Goal: Task Accomplishment & Management: Use online tool/utility

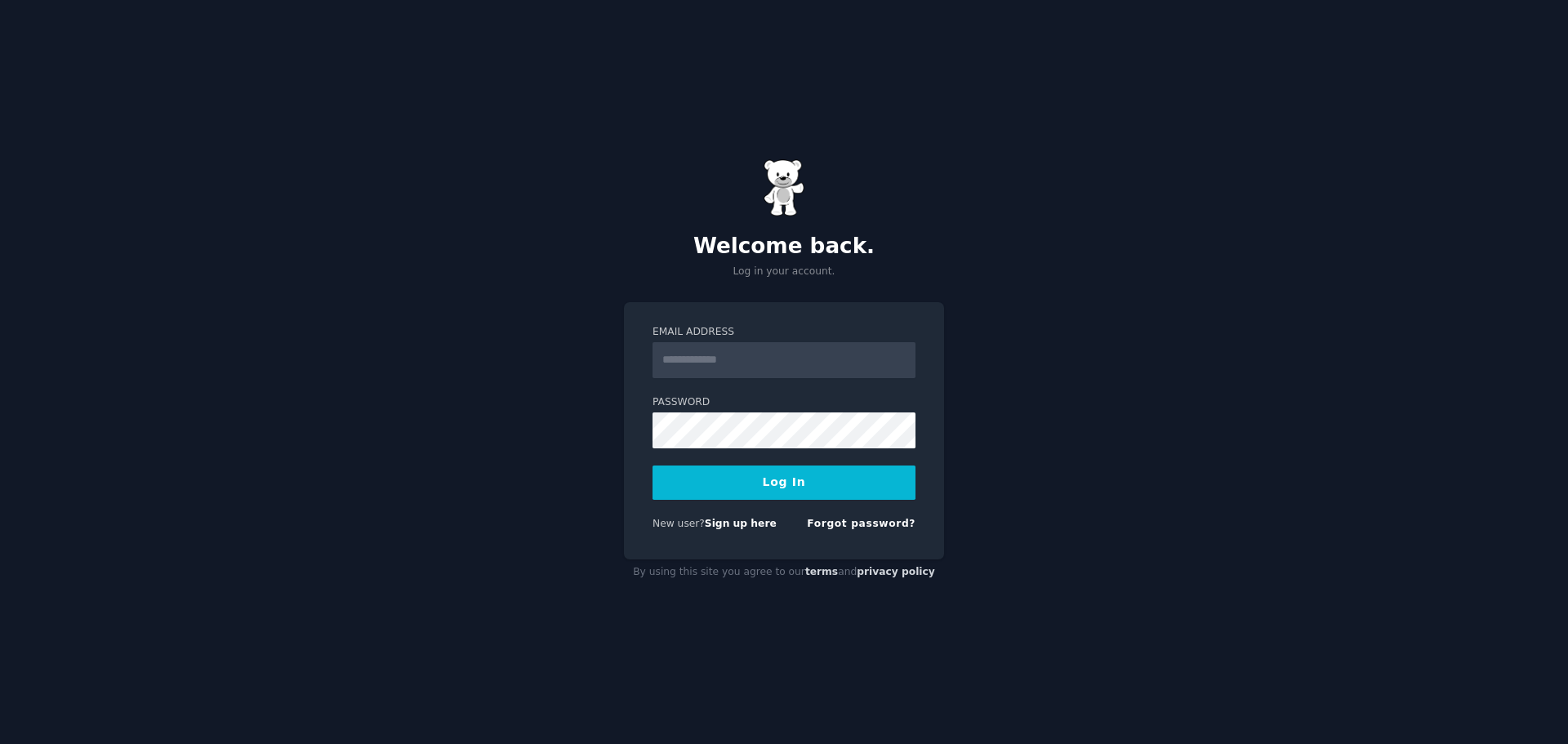
type input "**********"
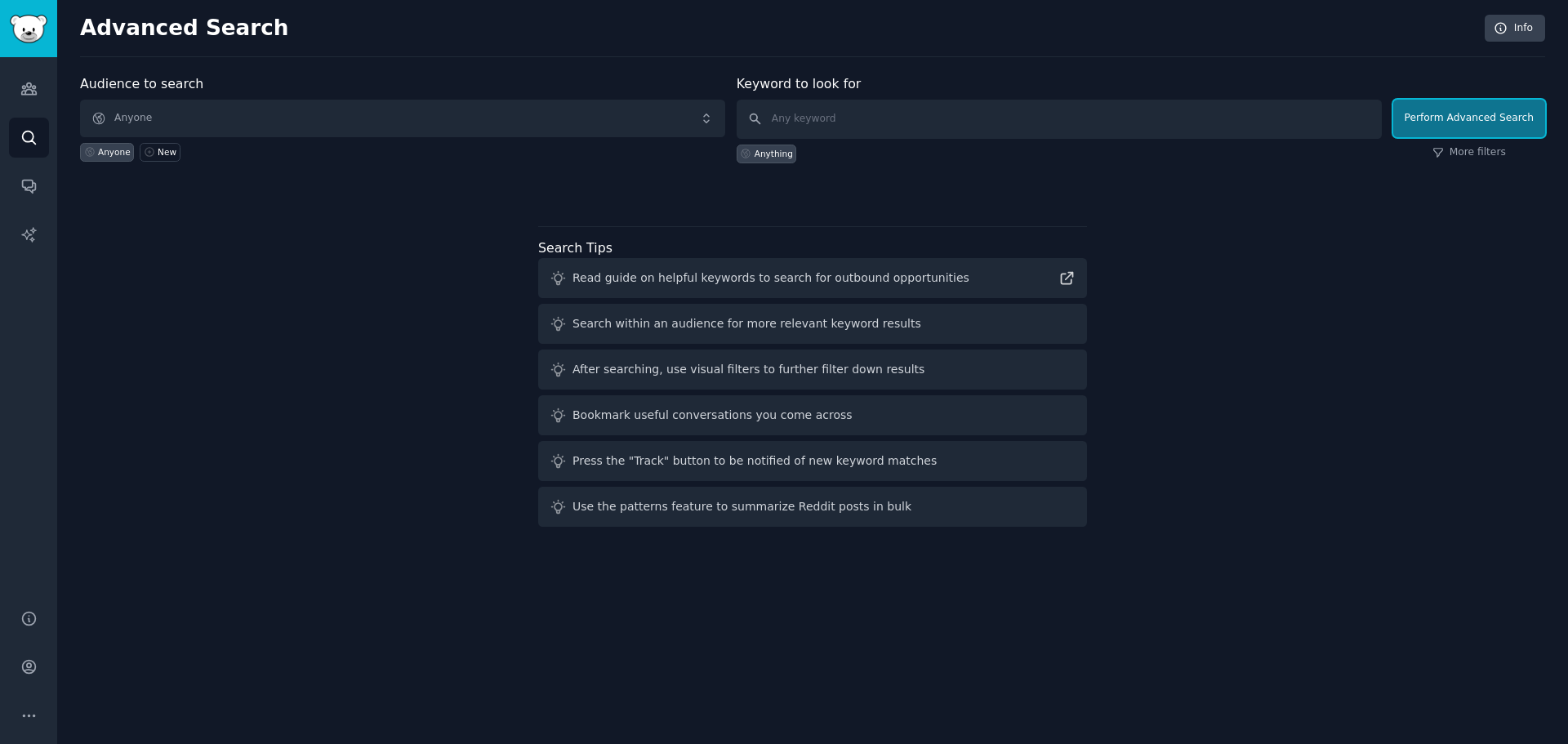
click at [1485, 120] on button "Perform Advanced Search" at bounding box center [1469, 118] width 152 height 38
click at [802, 125] on input "text" at bounding box center [1059, 119] width 645 height 39
type input "dentist"
click at [1452, 126] on button "Perform Advanced Search" at bounding box center [1469, 118] width 152 height 38
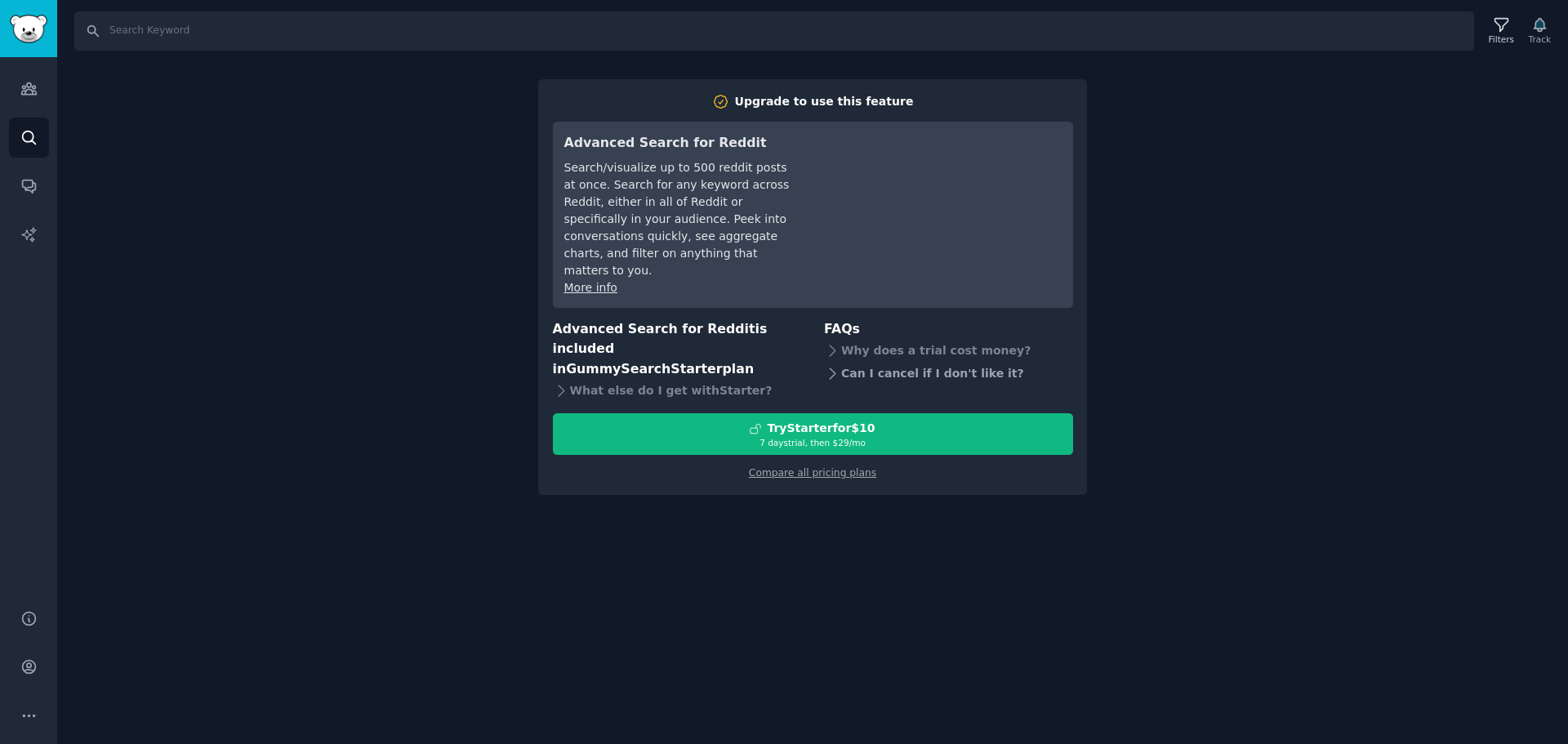
click at [879, 362] on div "Can I cancel if I don't like it?" at bounding box center [948, 373] width 249 height 23
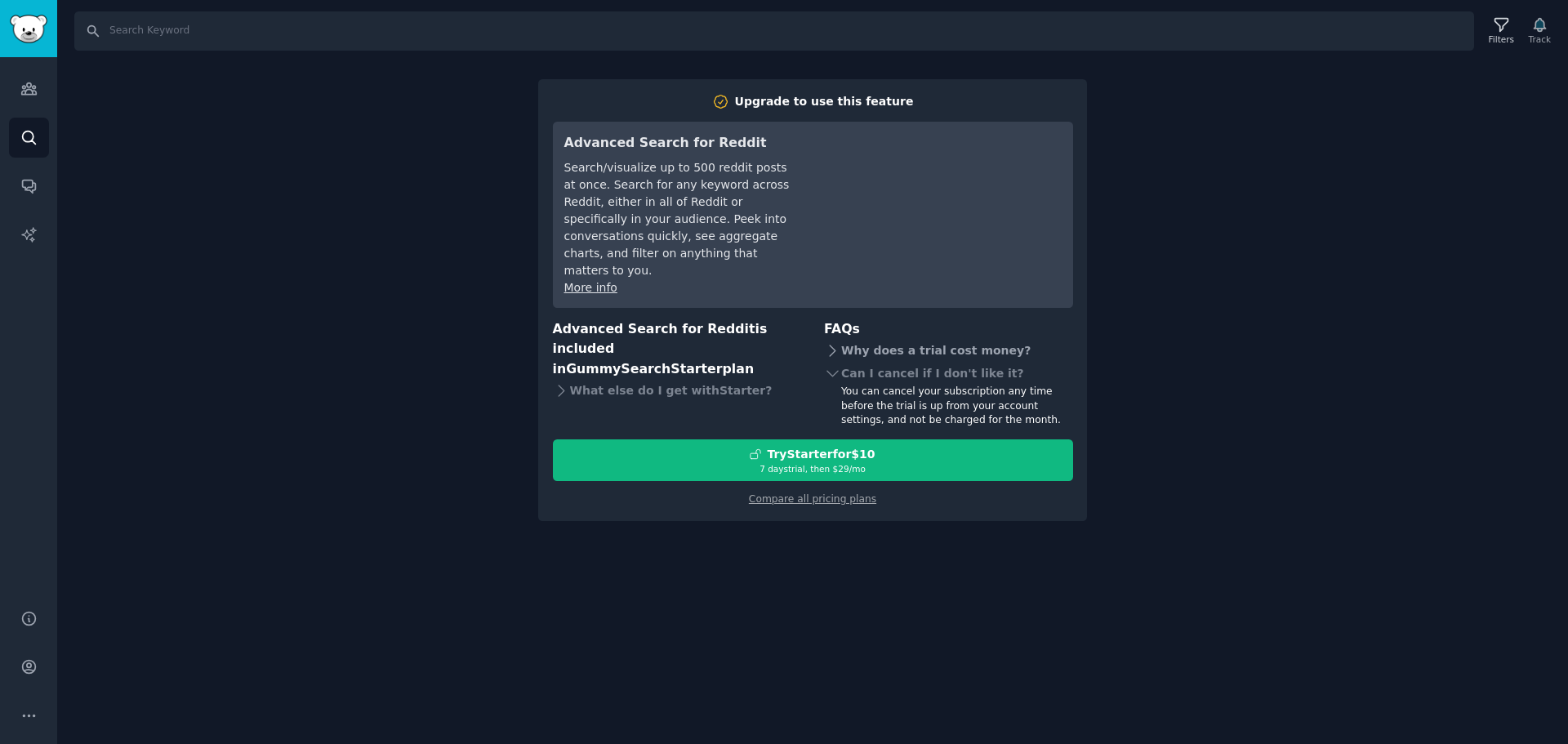
click at [875, 339] on div "Why does a trial cost money?" at bounding box center [948, 350] width 249 height 23
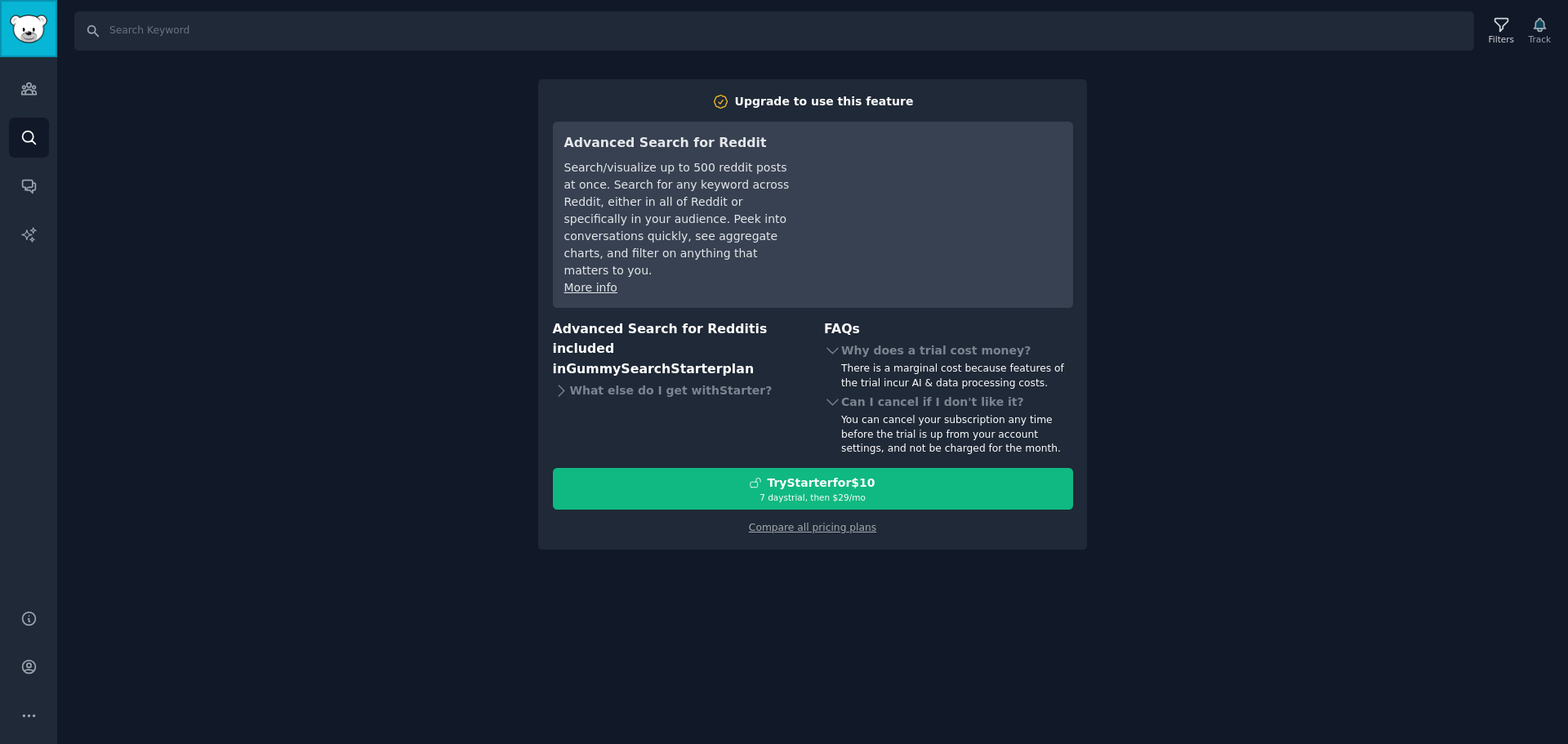
click at [29, 20] on img "Sidebar" at bounding box center [29, 29] width 38 height 29
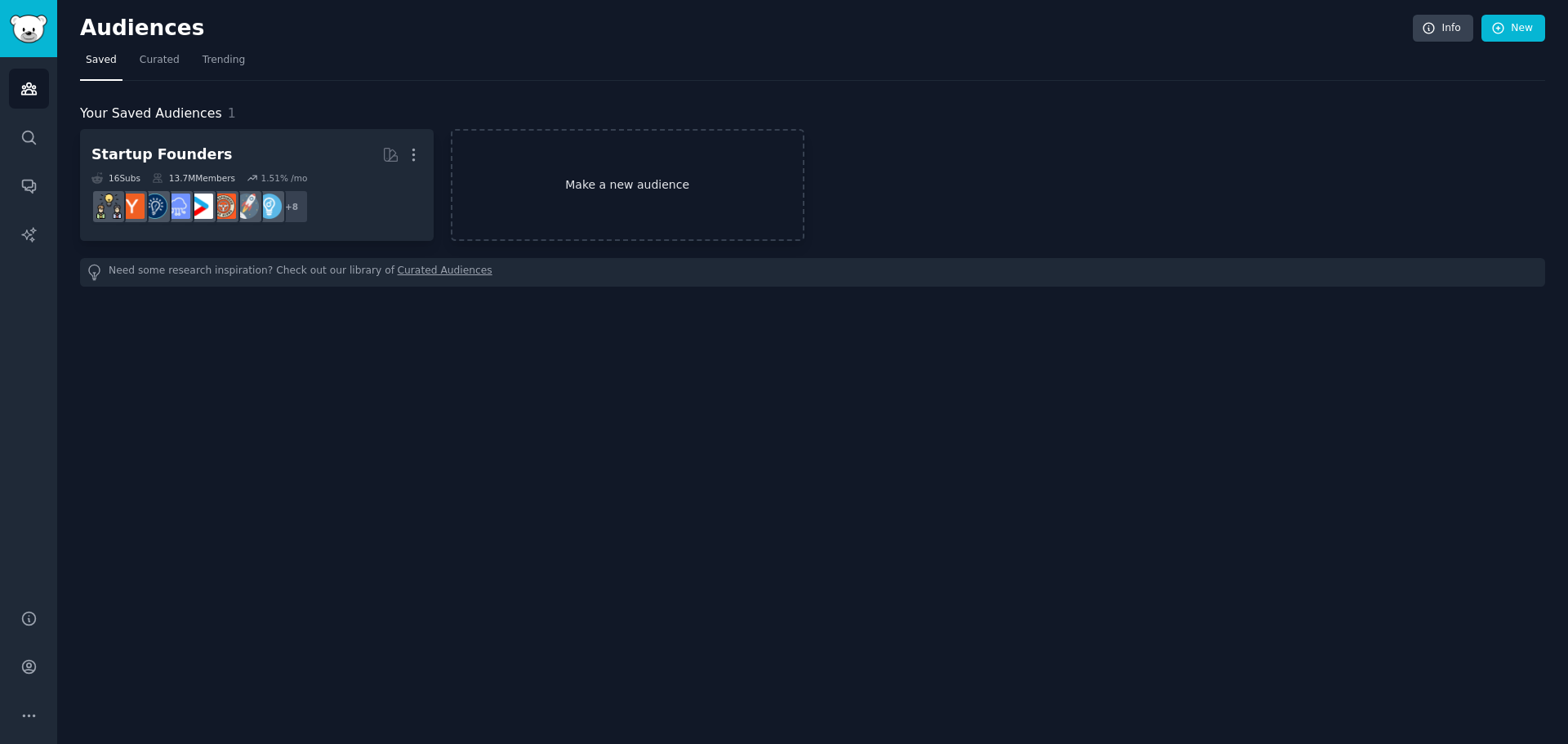
click at [596, 183] on link "Make a new audience" at bounding box center [627, 185] width 354 height 112
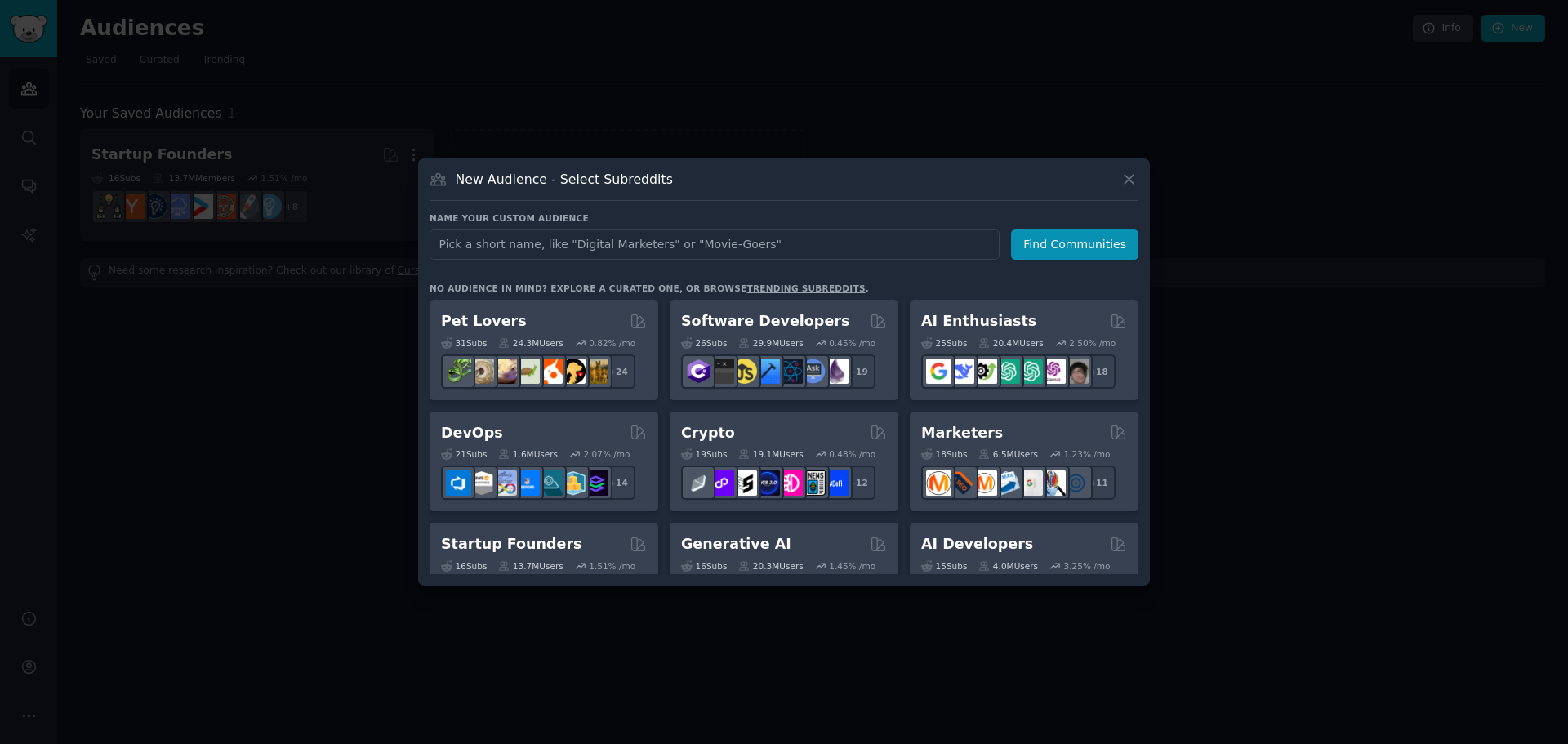
click at [625, 245] on input "text" at bounding box center [715, 244] width 570 height 30
type input "dentist"
click at [1062, 230] on button "Find Communities" at bounding box center [1075, 244] width 127 height 30
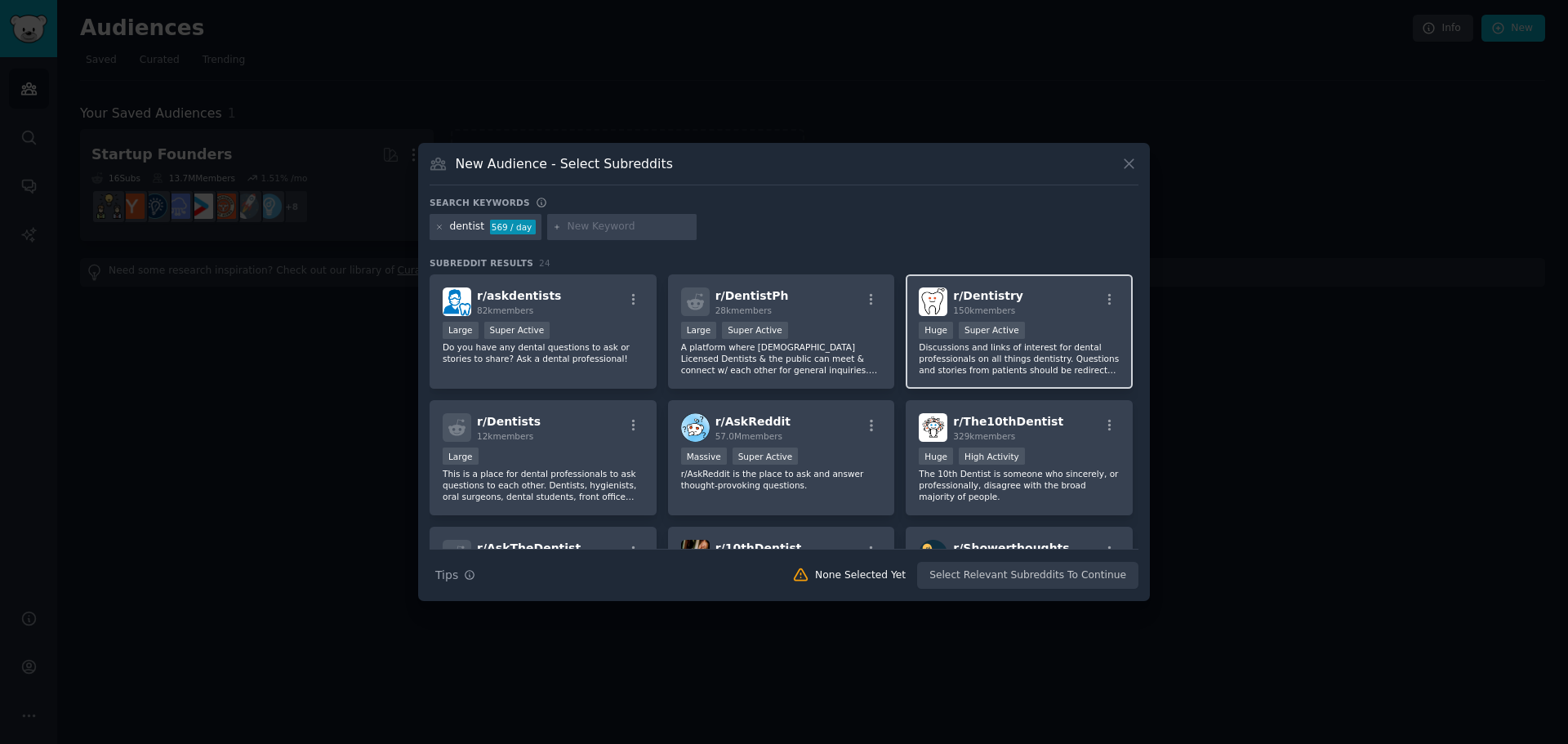
click at [962, 372] on p "Discussions and links of interest for dental professionals on all things dentis…" at bounding box center [1019, 359] width 201 height 34
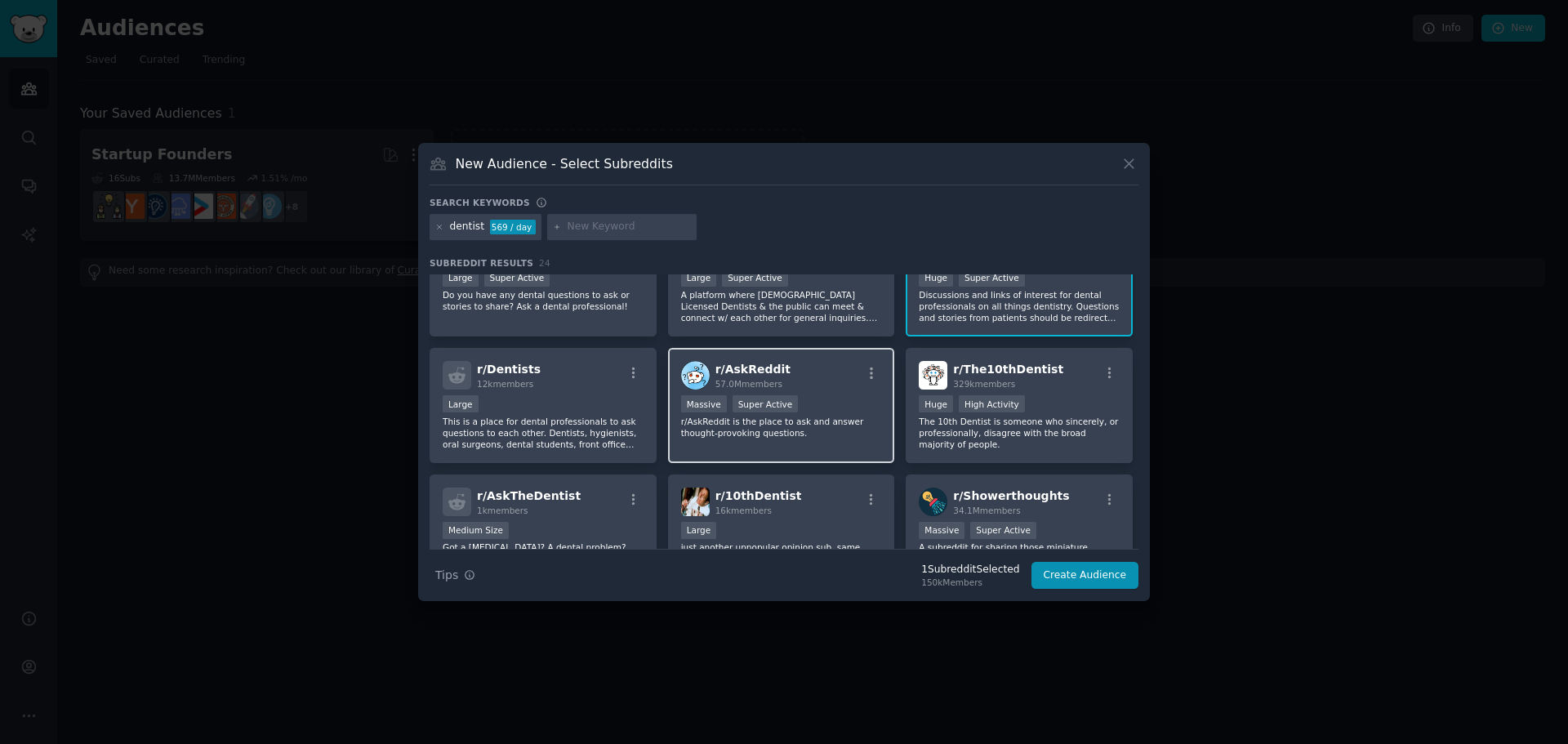
scroll to position [82, 0]
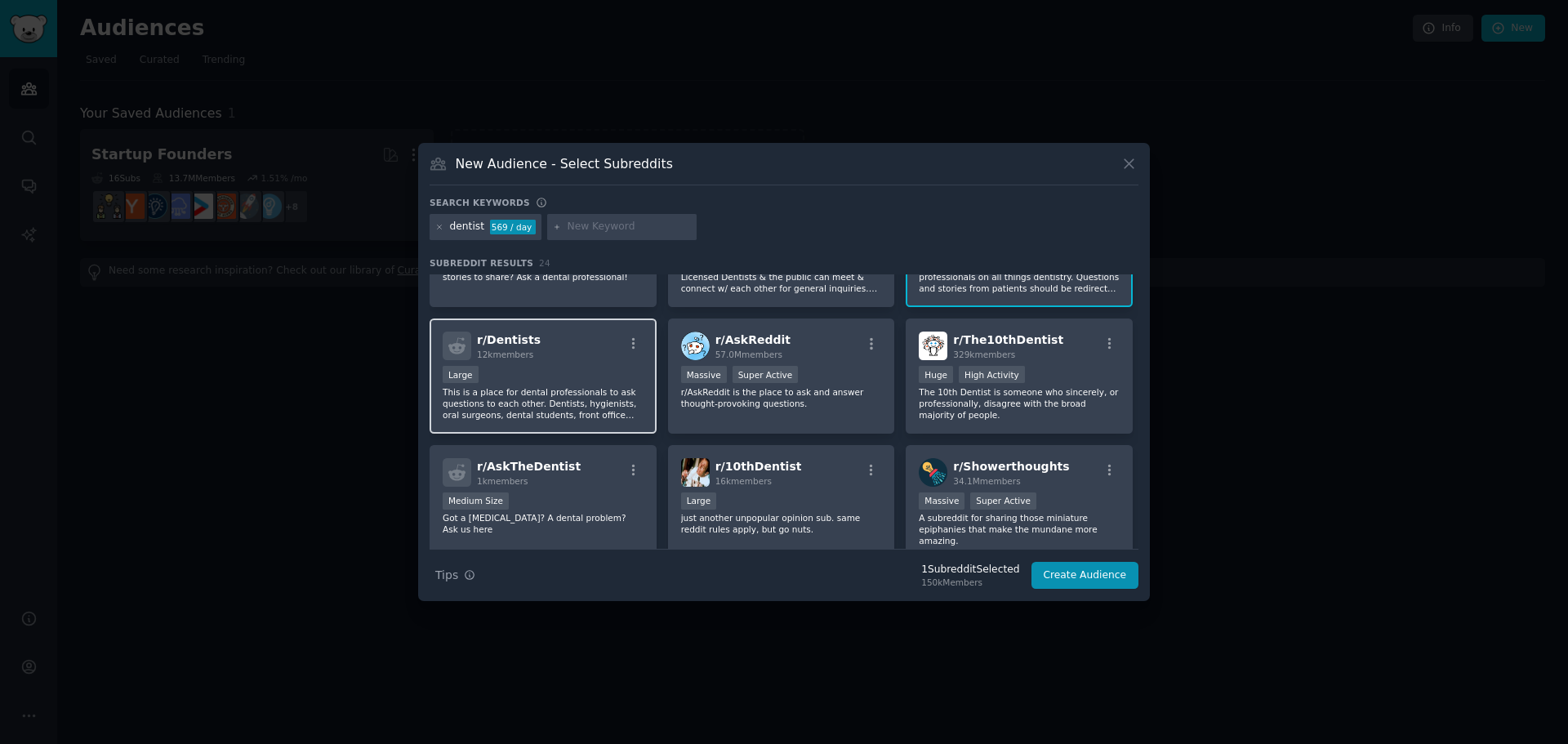
click at [631, 399] on p "This is a place for dental professionals to ask questions to each other. Dentis…" at bounding box center [543, 403] width 201 height 34
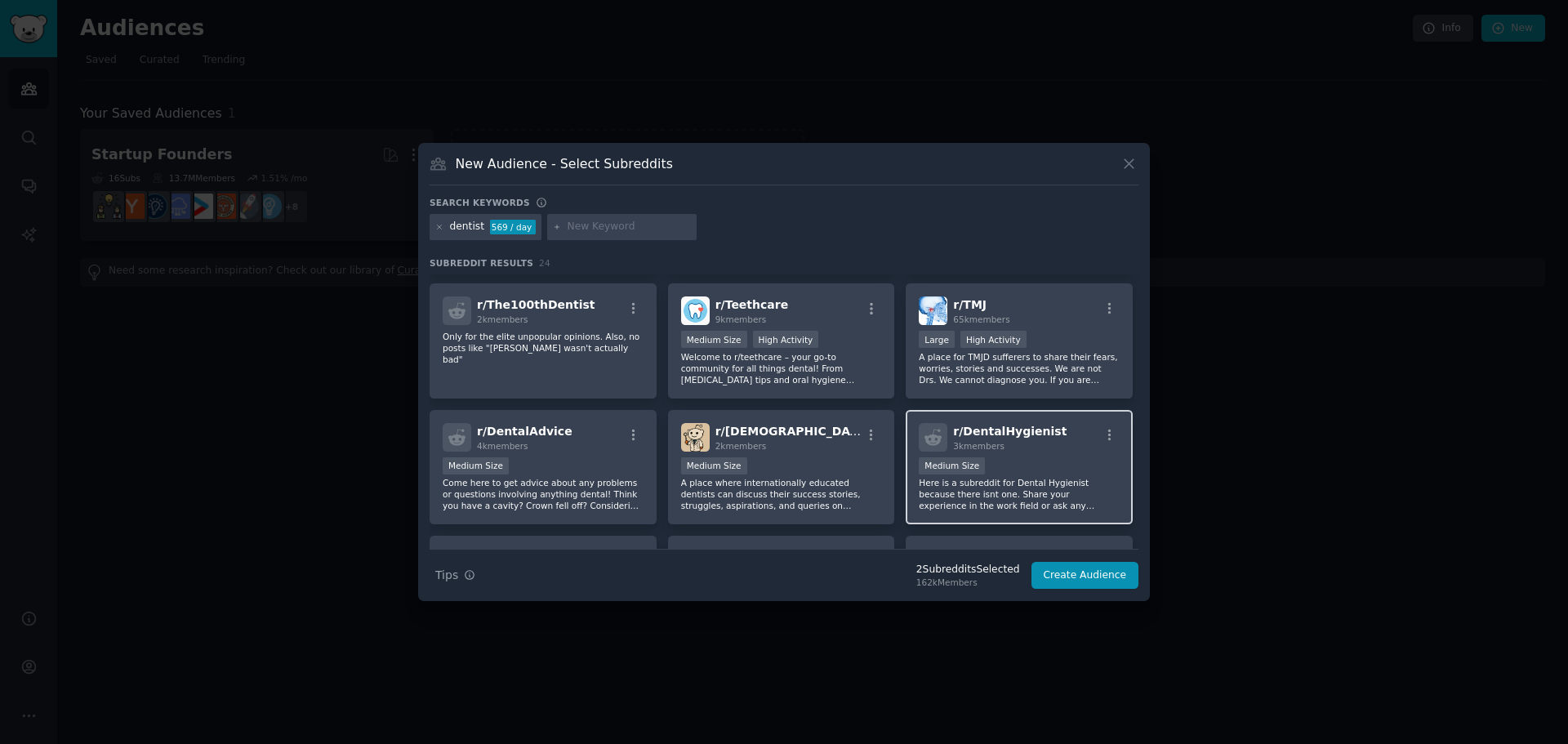
scroll to position [408, 0]
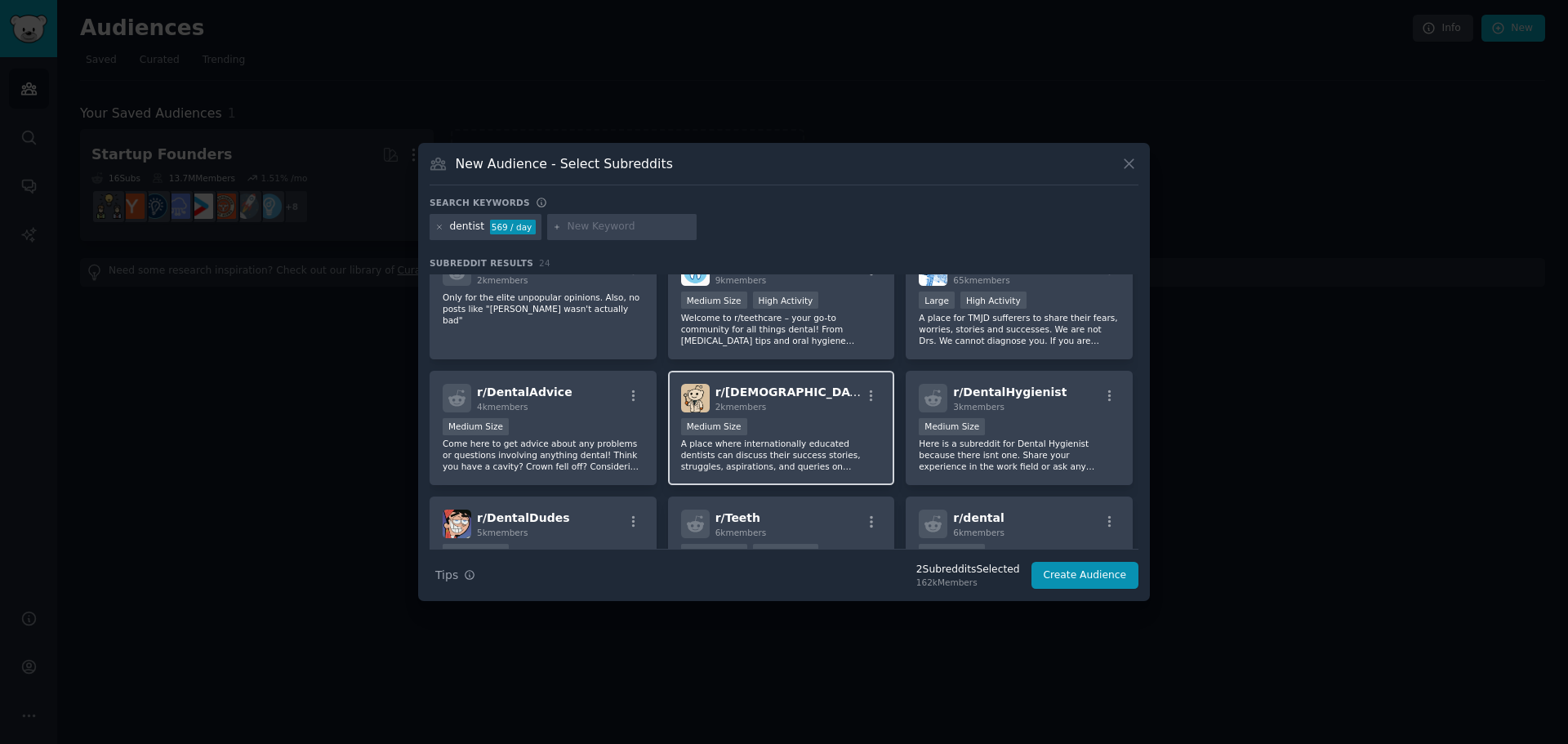
click at [840, 449] on p "A place where internationally educated dentists can discuss their success stori…" at bounding box center [782, 455] width 201 height 34
click at [1094, 566] on button "Create Audience" at bounding box center [1085, 576] width 108 height 28
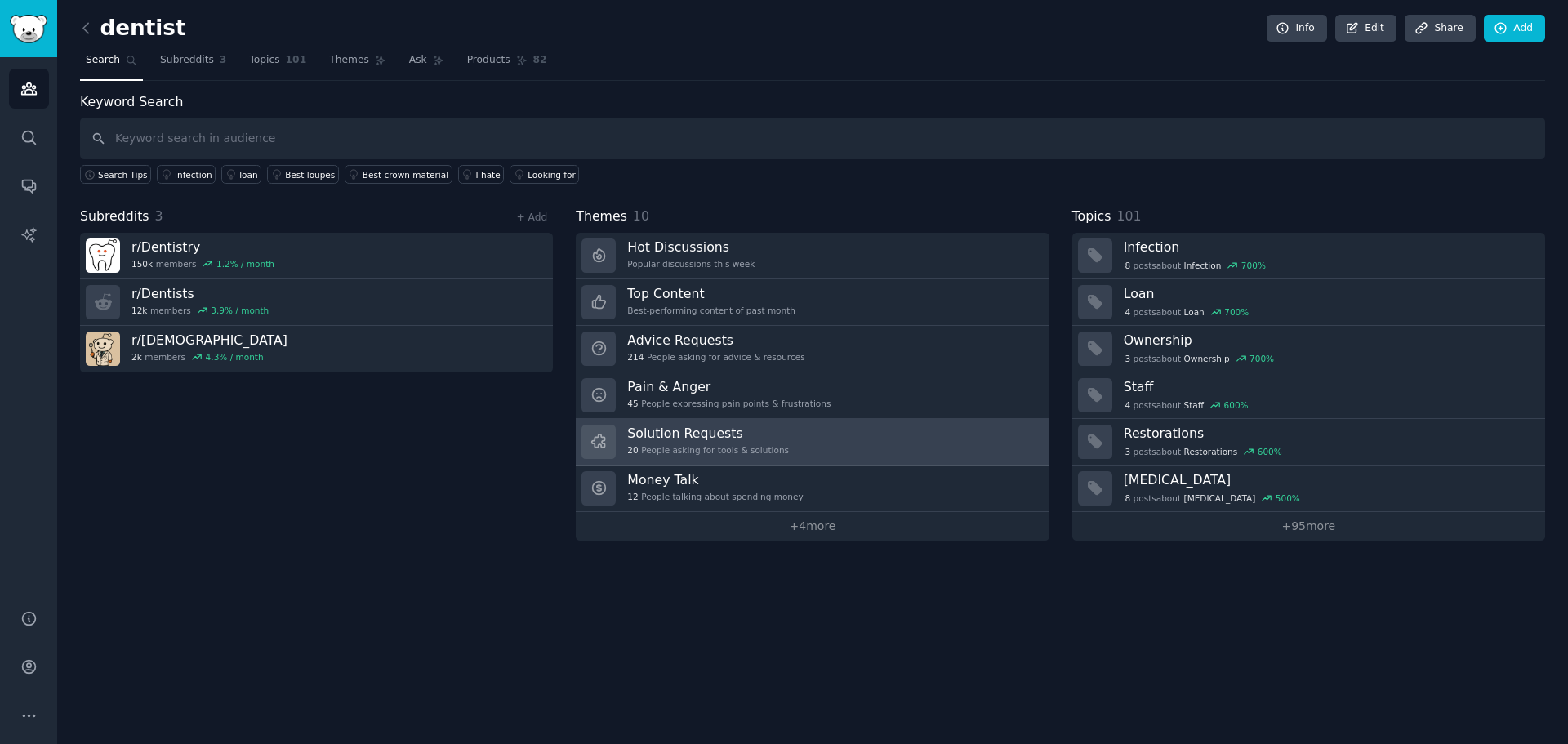
click at [800, 439] on link "Solution Requests 20 People asking for tools & solutions" at bounding box center [812, 442] width 473 height 47
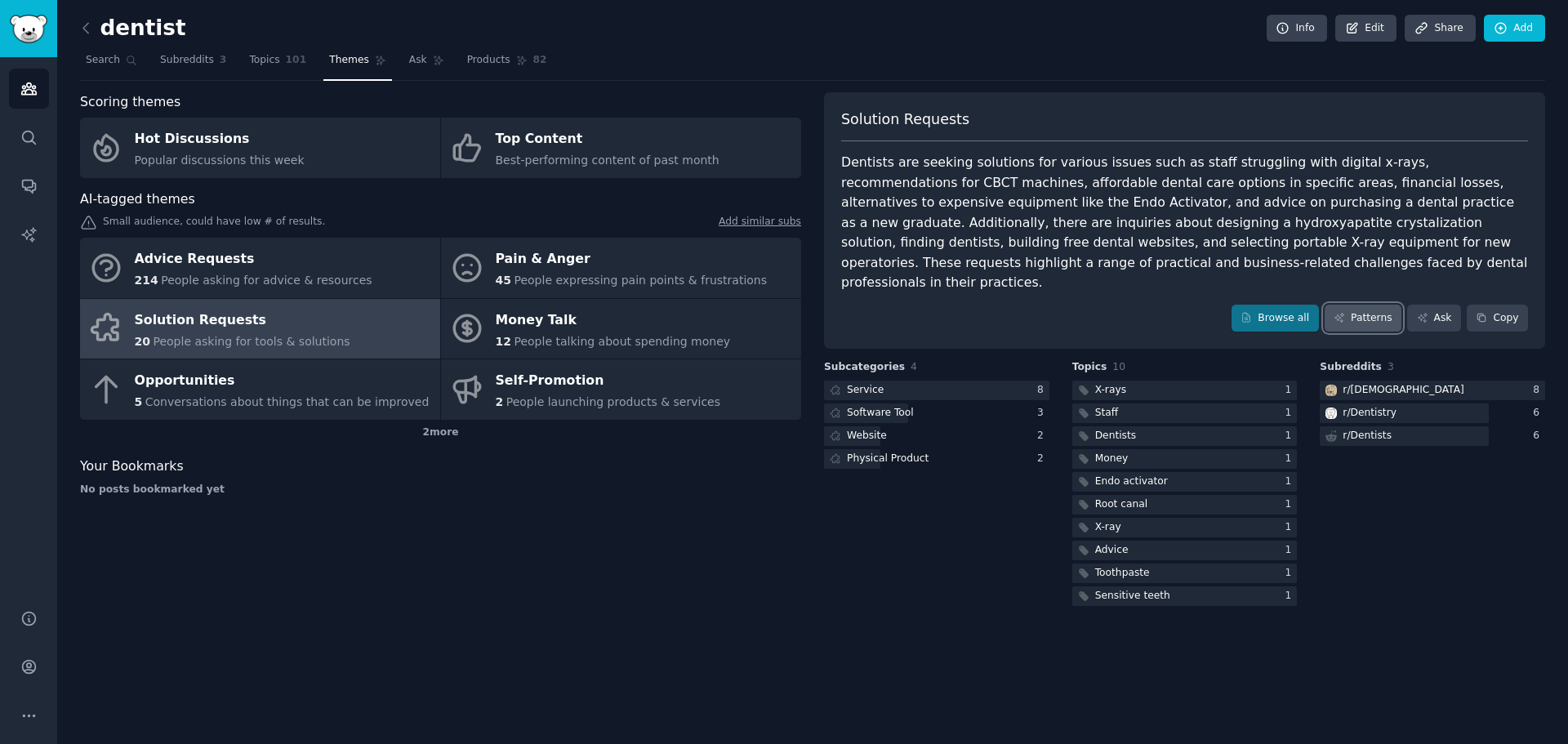
click at [1377, 305] on link "Patterns" at bounding box center [1363, 319] width 77 height 28
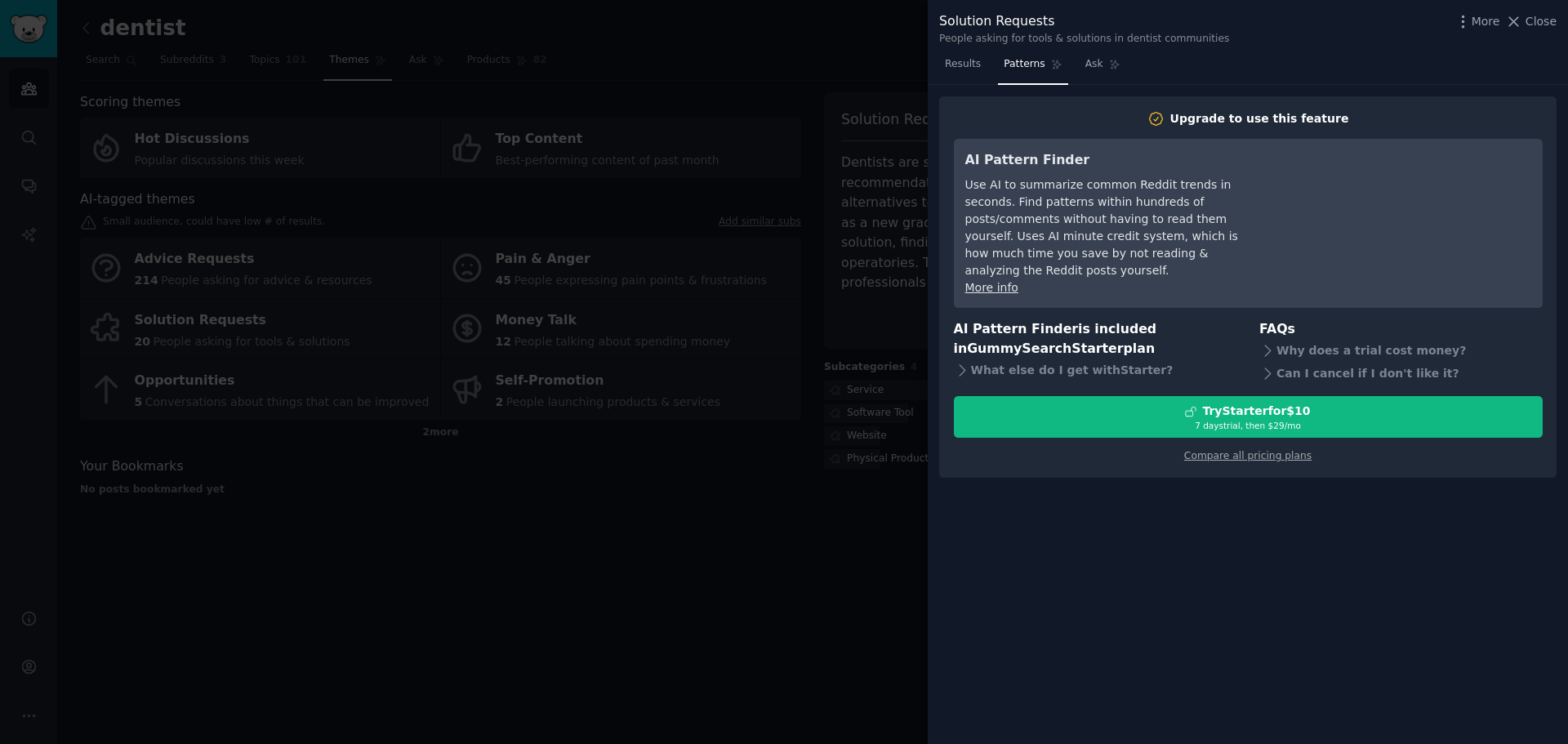
drag, startPoint x: 1204, startPoint y: 478, endPoint x: 1204, endPoint y: 469, distance: 9.0
click at [1204, 476] on div "Upgrade to use this feature AI Pattern Finder Use AI to summarize common Reddit…" at bounding box center [1248, 415] width 640 height 660
